Goal: Information Seeking & Learning: Learn about a topic

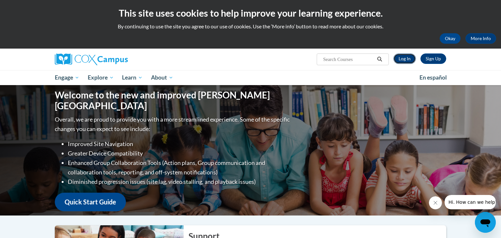
click at [403, 57] on link "Log In" at bounding box center [404, 58] width 22 height 10
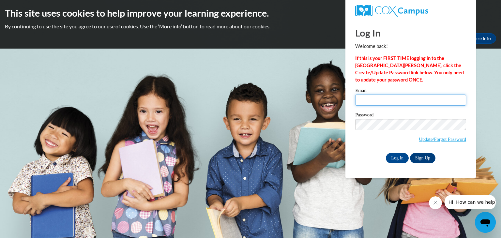
click at [411, 105] on input "Email" at bounding box center [410, 99] width 111 height 11
type input "anna.tuuri@wrps.net"
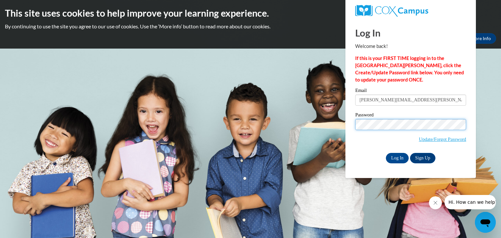
click at [385, 153] on input "Log In" at bounding box center [396, 158] width 23 height 10
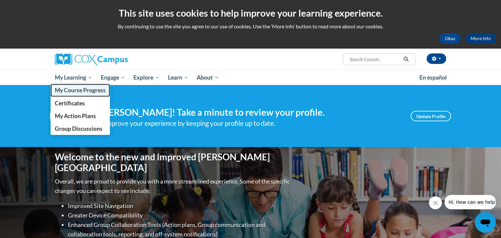
click at [85, 92] on span "My Course Progress" at bounding box center [80, 90] width 51 height 7
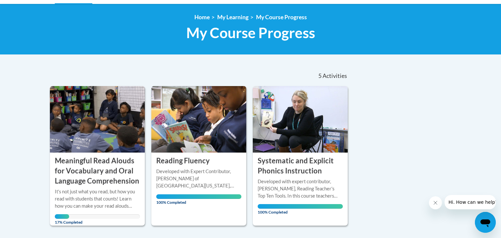
scroll to position [86, 0]
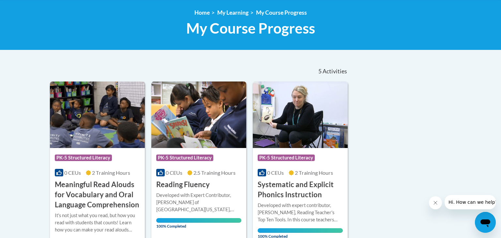
click at [84, 177] on div "Course Category: PK-5 Structured Literacy 0 CEUs 2 Training Hours COURSE Meanin…" at bounding box center [97, 179] width 95 height 62
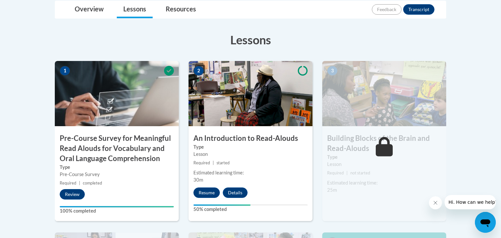
scroll to position [174, 0]
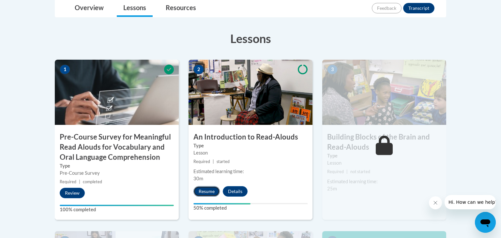
click at [211, 195] on button "Resume" at bounding box center [206, 191] width 26 height 10
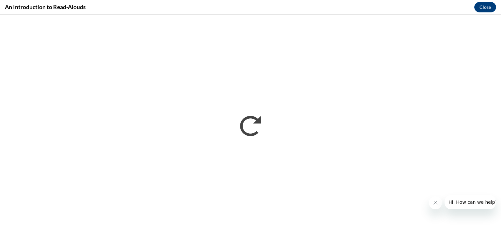
scroll to position [0, 0]
